Goal: Task Accomplishment & Management: Complete application form

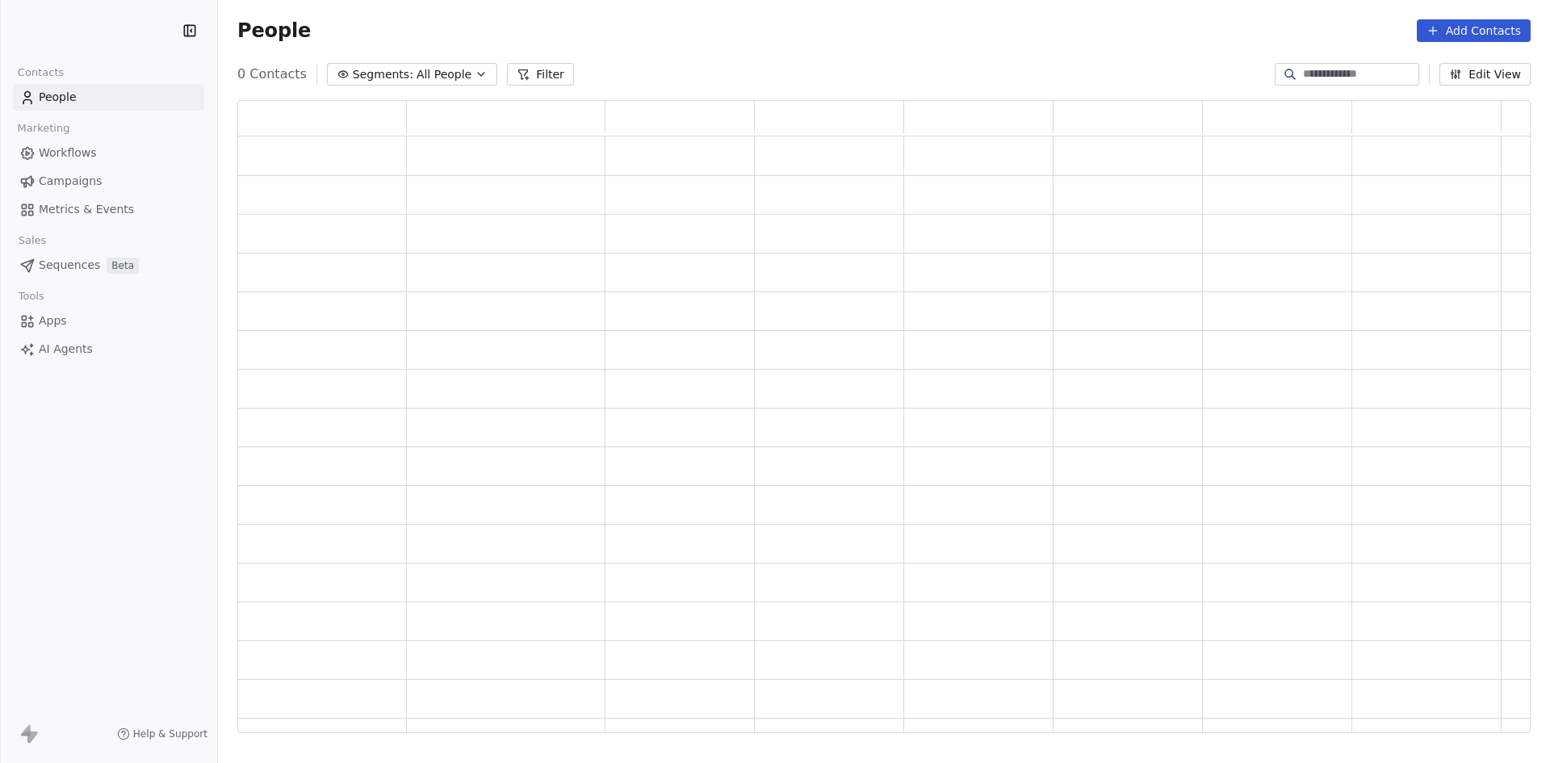
scroll to position [620, 1281]
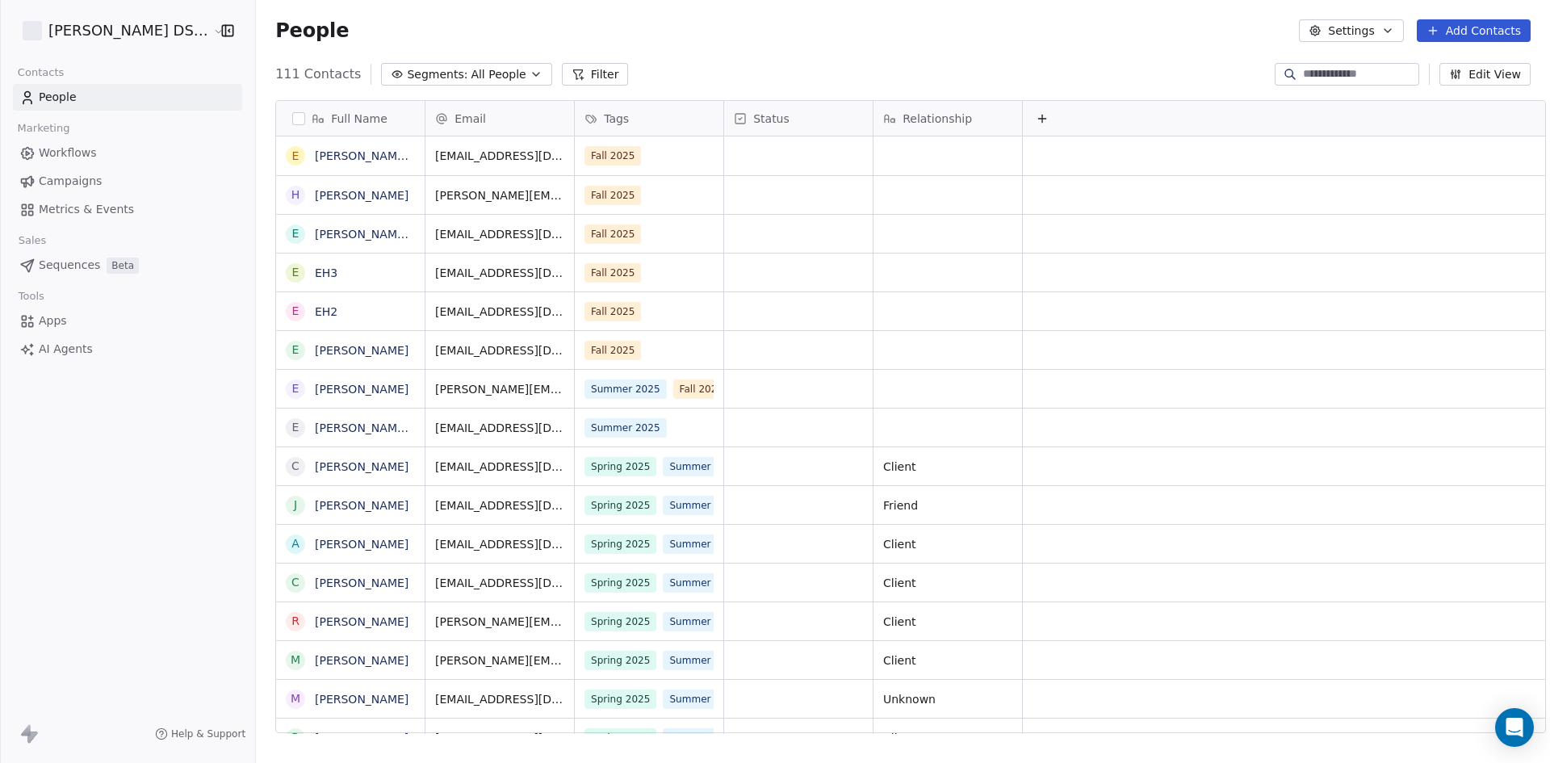
scroll to position [659, 1298]
click at [641, 154] on icon "grid" at bounding box center [647, 153] width 13 height 13
click at [79, 156] on span "Workflows" at bounding box center [68, 153] width 58 height 17
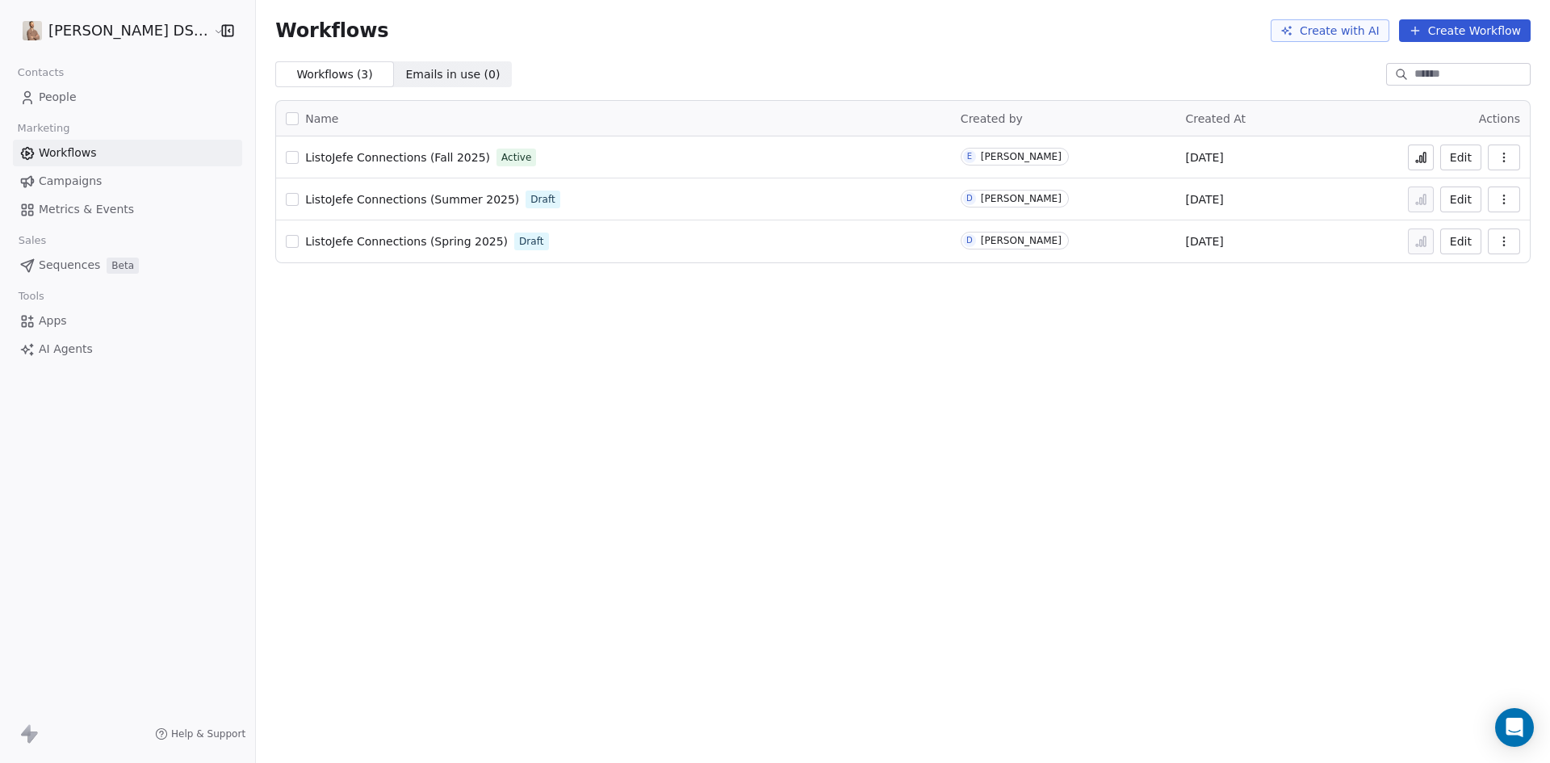
click at [401, 154] on span "ListoJefe Connections (Fall 2025)" at bounding box center [397, 157] width 185 height 13
click at [48, 99] on span "People" at bounding box center [58, 97] width 38 height 17
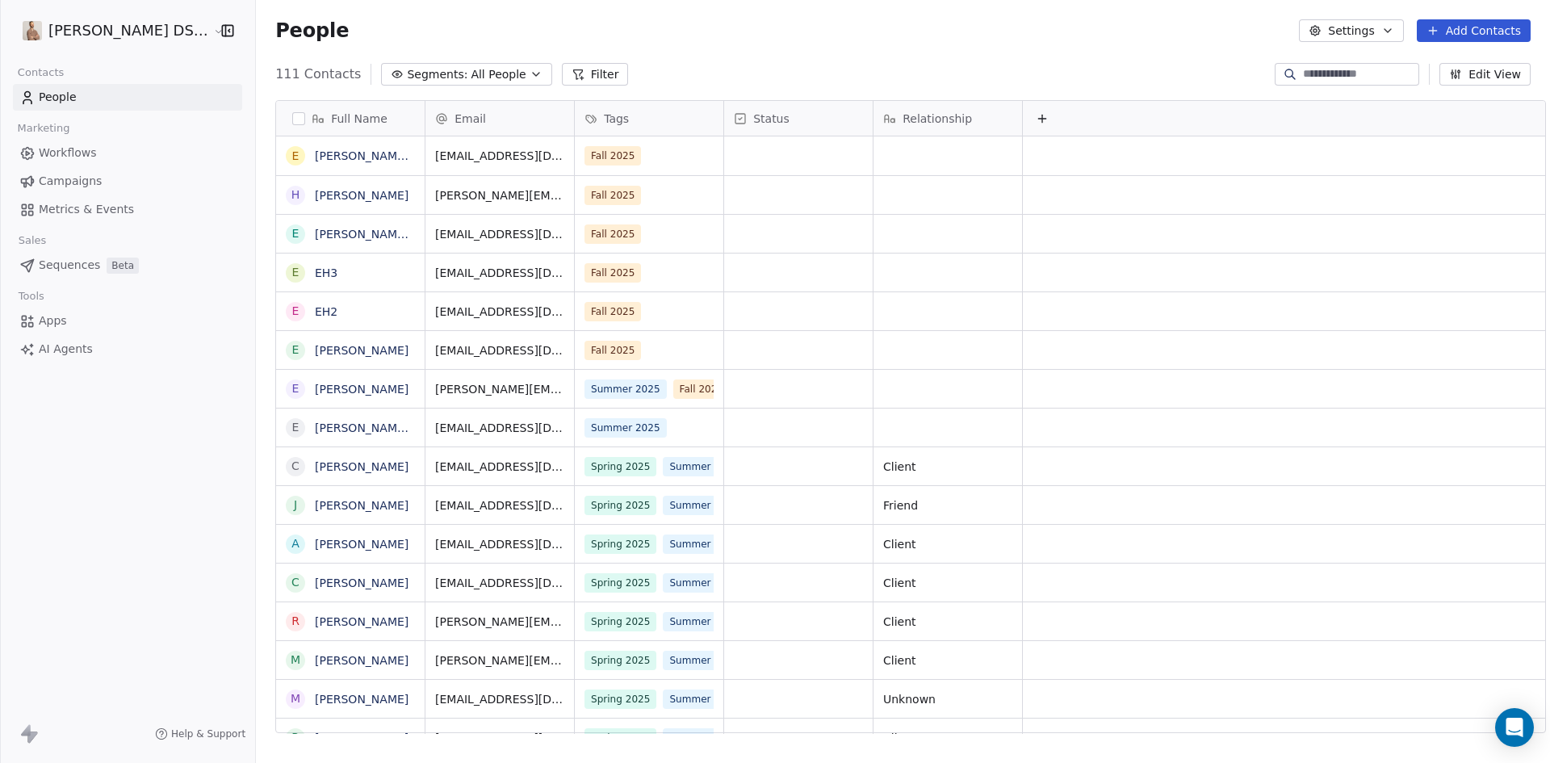
scroll to position [659, 1298]
click at [1478, 27] on button "Add Contacts" at bounding box center [1474, 30] width 114 height 23
click at [1470, 63] on span "Create new contact" at bounding box center [1482, 65] width 111 height 17
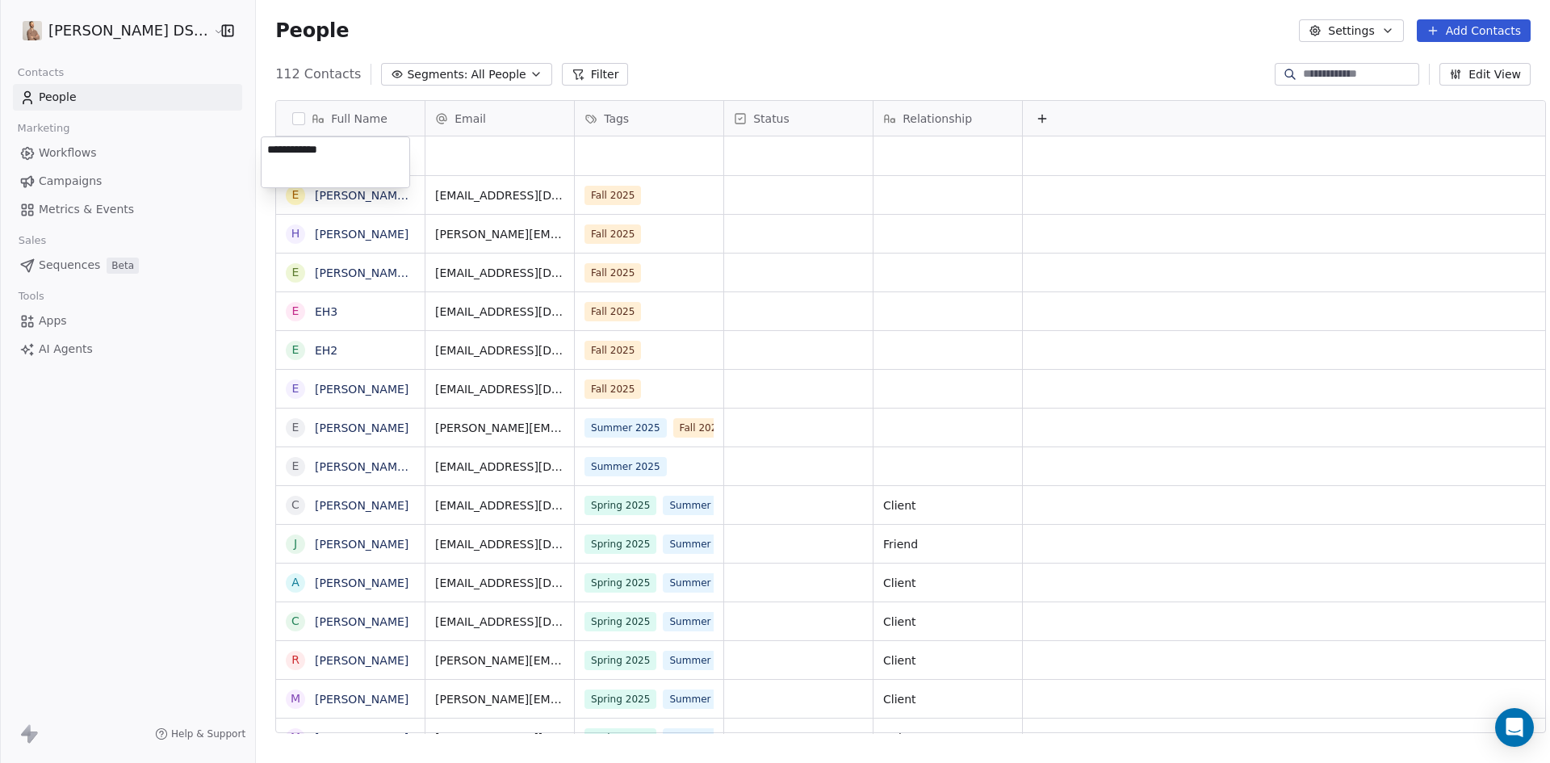
type textarea "**********"
click at [455, 141] on html "[PERSON_NAME] DS Realty Contacts People Marketing Workflows Campaigns Metrics &…" at bounding box center [775, 381] width 1550 height 763
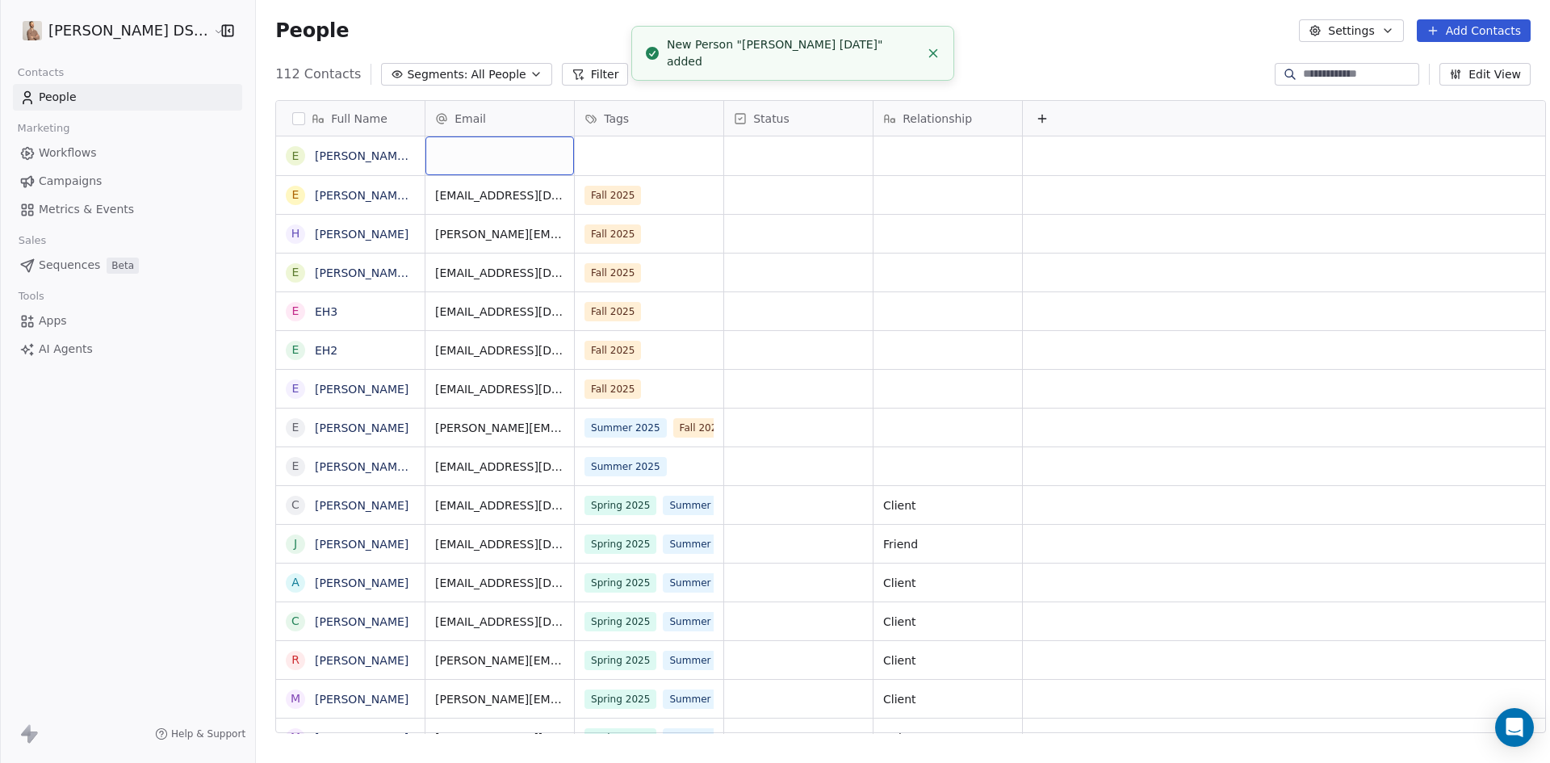
click at [455, 152] on div "grid" at bounding box center [500, 155] width 149 height 39
click at [491, 152] on input "**********" at bounding box center [485, 156] width 142 height 32
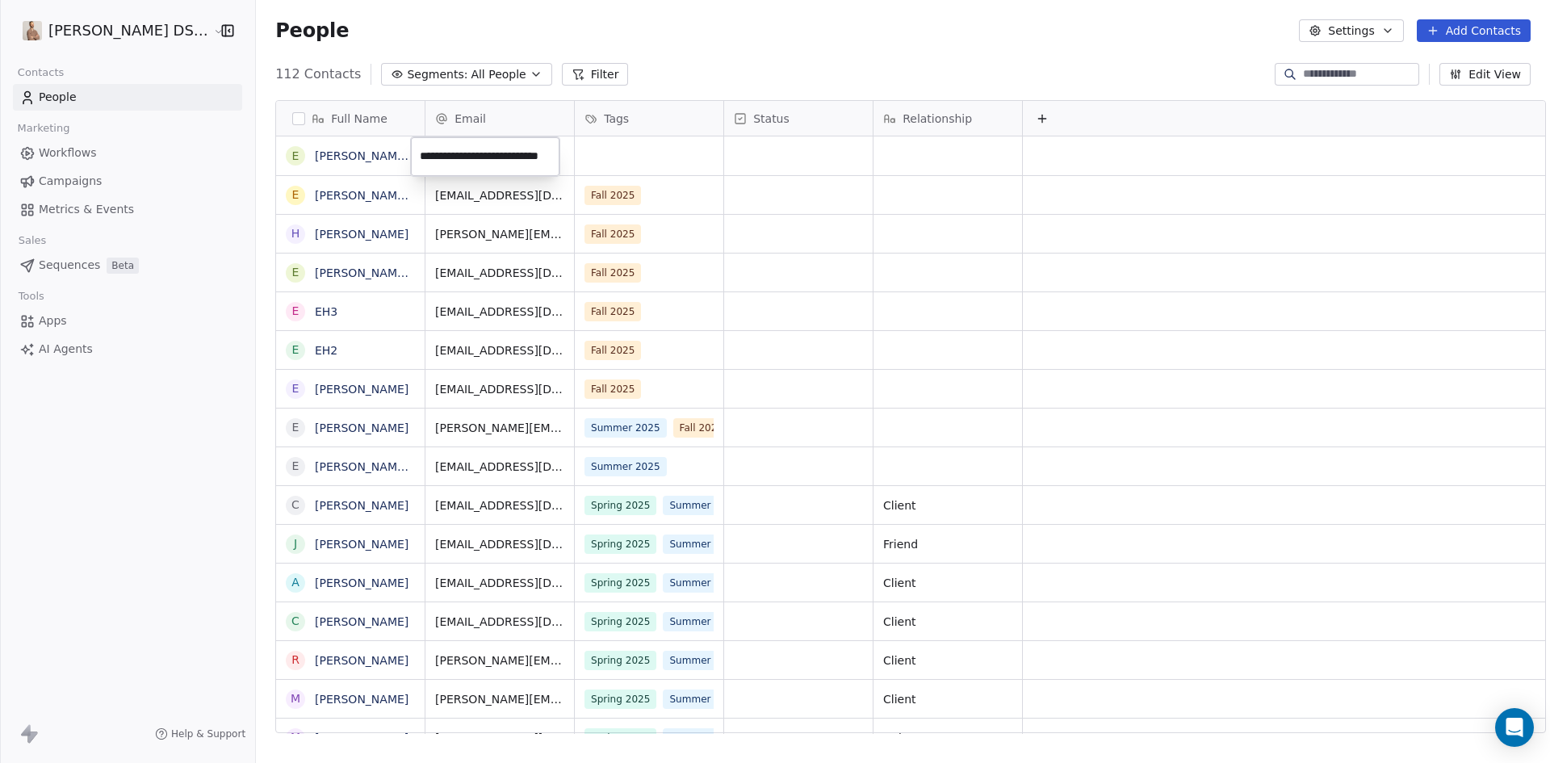
scroll to position [0, 32]
type input "**********"
click at [627, 161] on div "grid" at bounding box center [649, 155] width 149 height 39
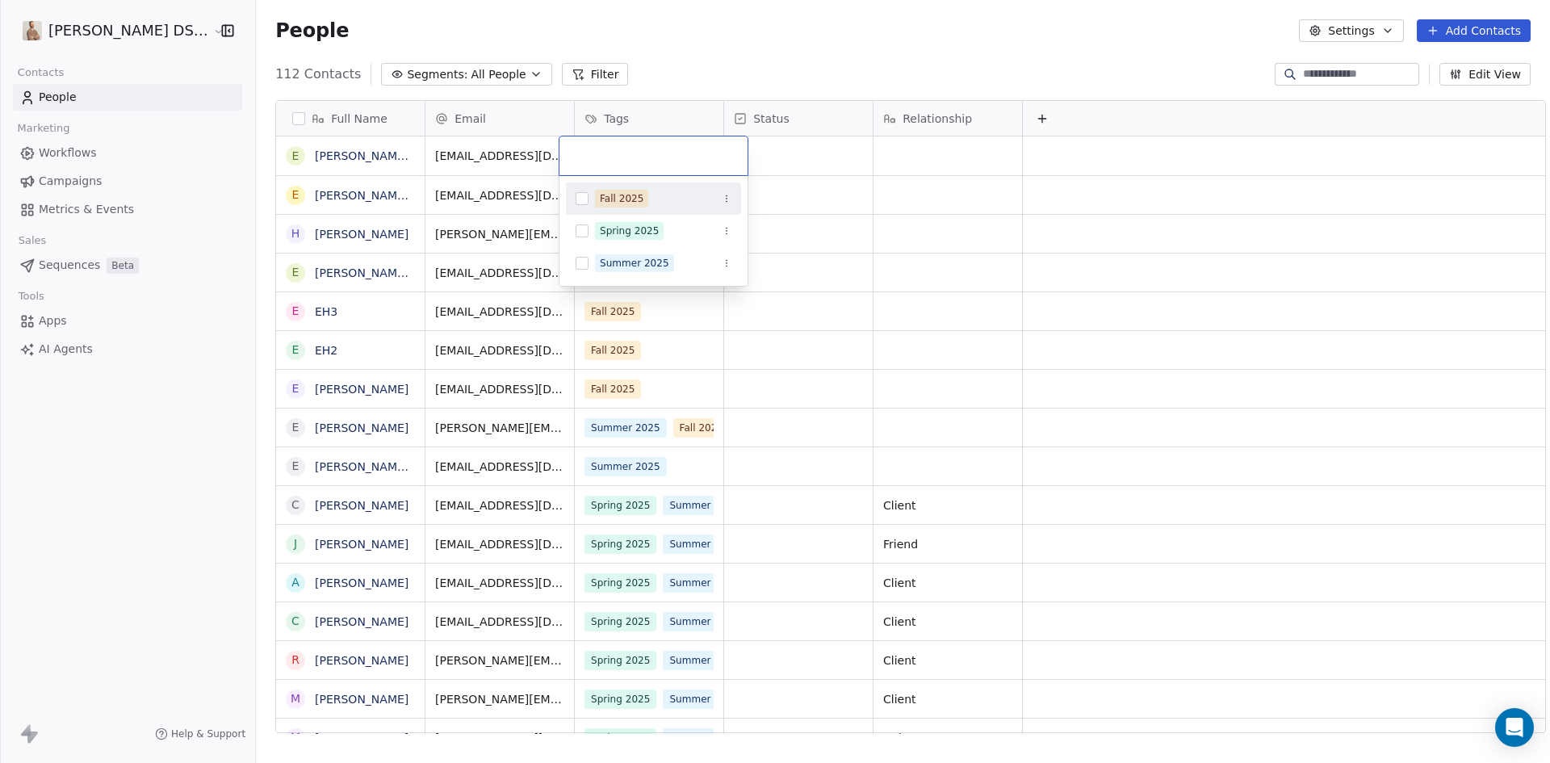
click at [581, 203] on button "Suggestions" at bounding box center [582, 198] width 13 height 13
click at [678, 43] on html "[PERSON_NAME] DS Realty Contacts People Marketing Workflows Campaigns Metrics &…" at bounding box center [775, 381] width 1550 height 763
